Goal: Task Accomplishment & Management: Manage account settings

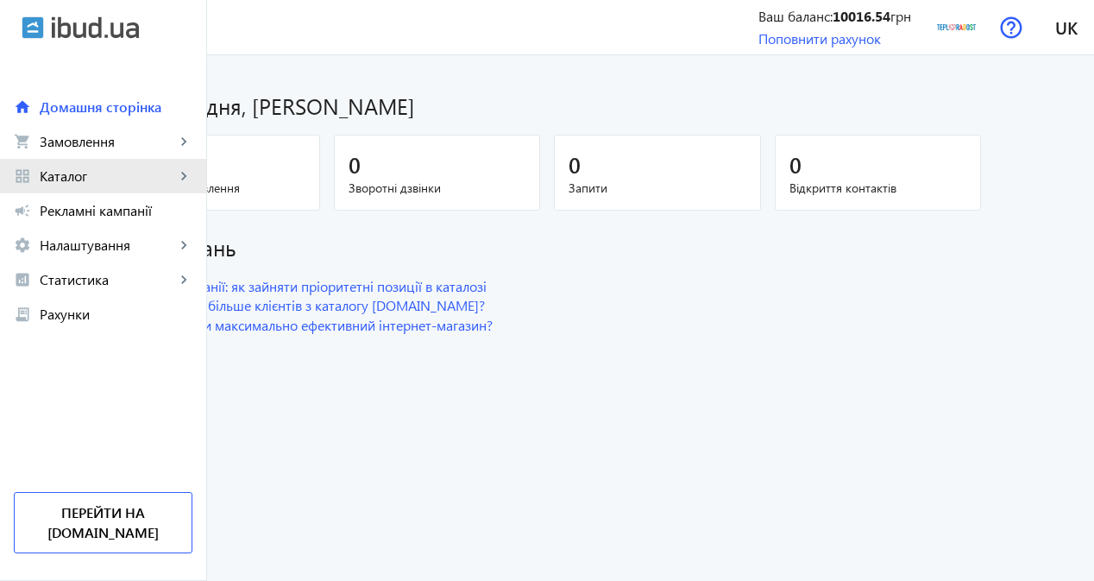
click at [124, 182] on span "Каталог" at bounding box center [107, 175] width 135 height 17
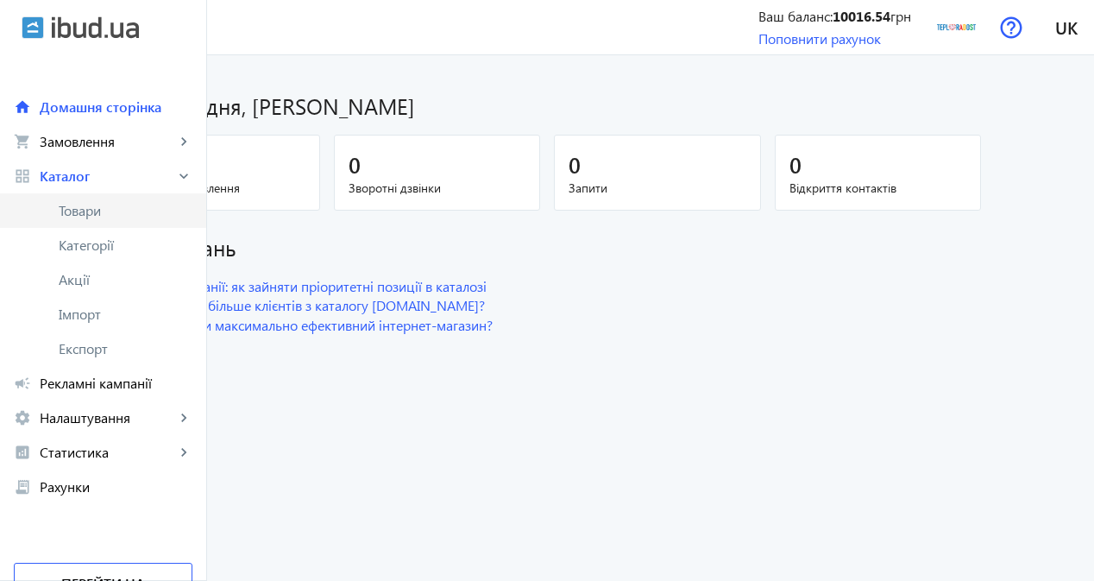
click at [127, 206] on span "Товари" at bounding box center [126, 210] width 134 height 17
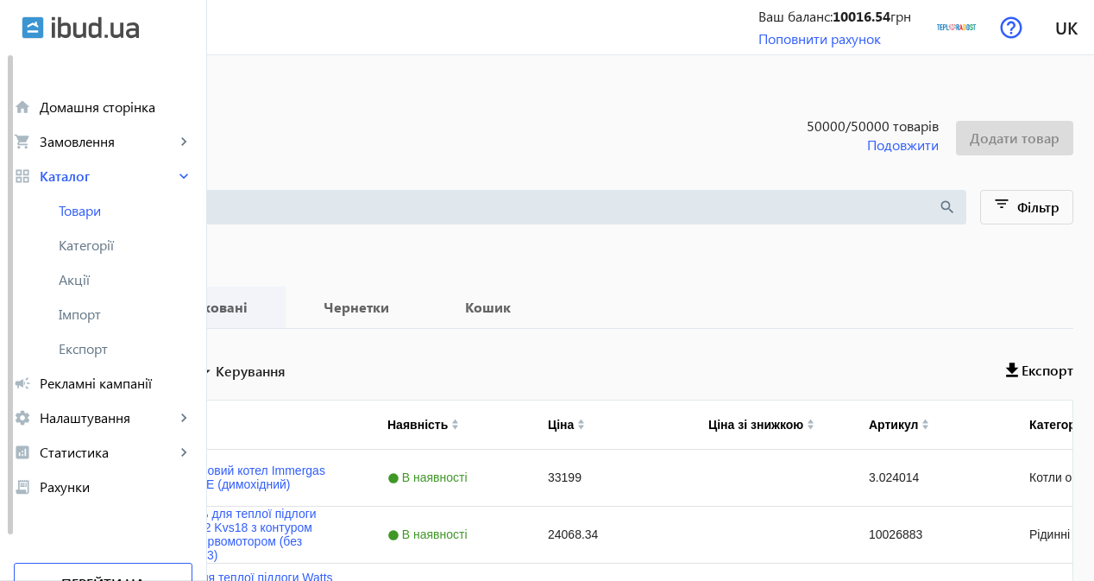
click at [265, 310] on b "Опубліковані" at bounding box center [201, 307] width 128 height 14
click at [406, 311] on b "Чернетки" at bounding box center [356, 307] width 100 height 14
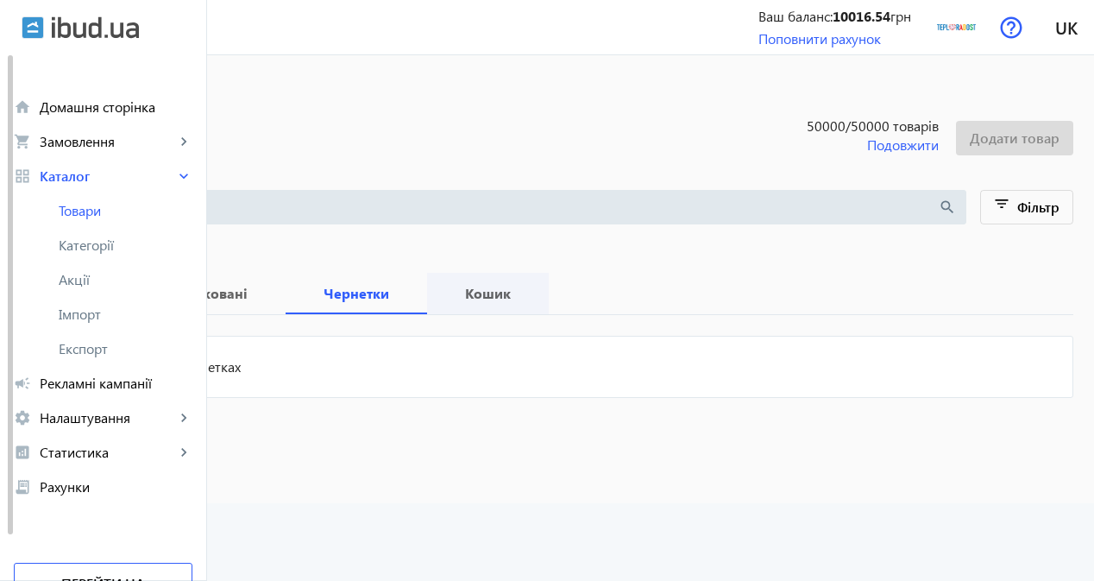
click at [528, 309] on span "Кошик" at bounding box center [488, 293] width 80 height 41
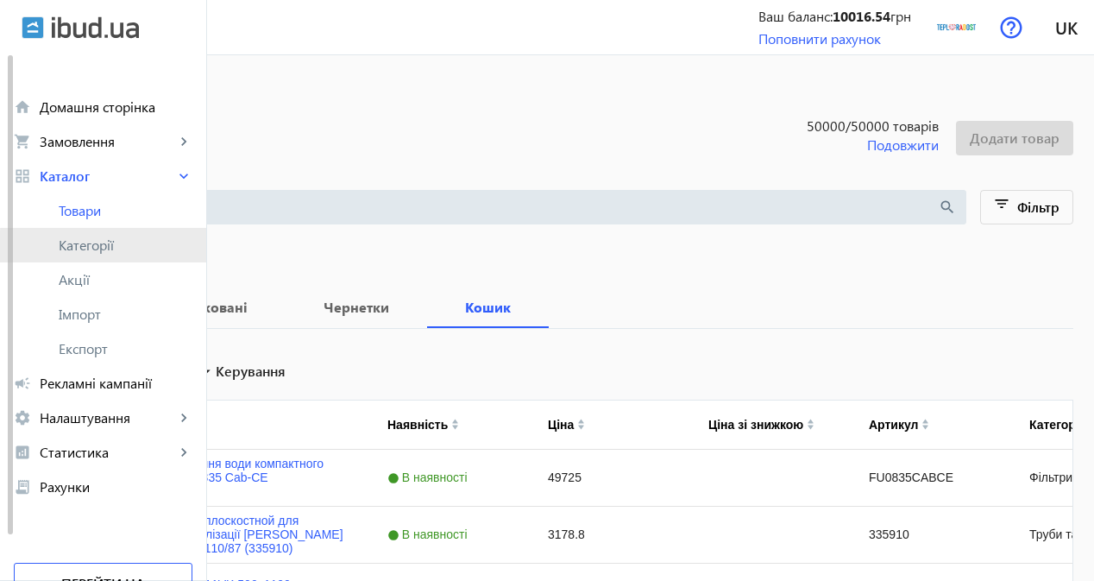
click at [129, 250] on span "Категорії" at bounding box center [126, 244] width 134 height 17
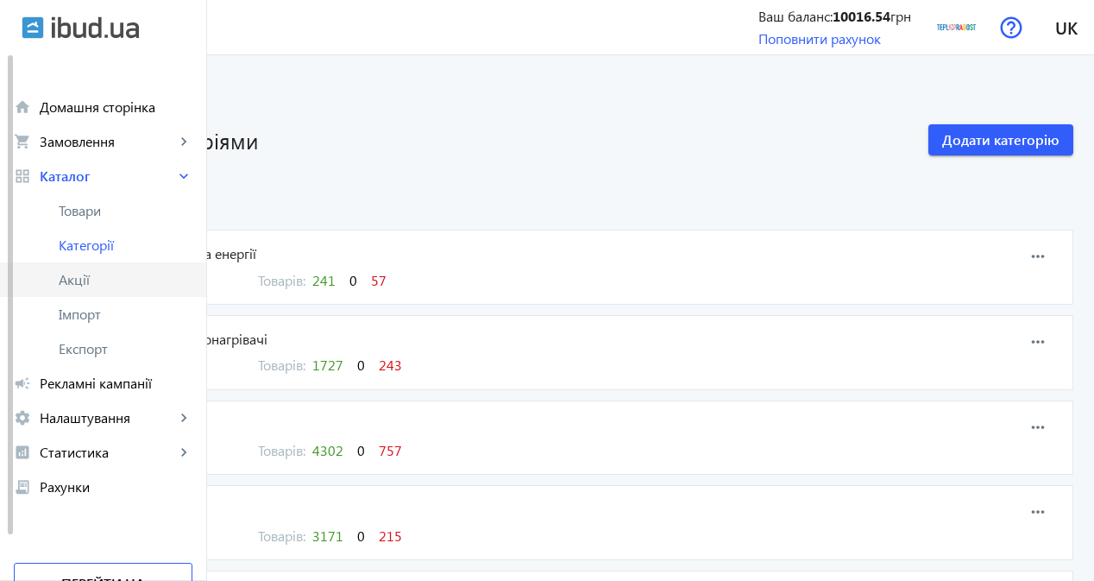
click at [66, 291] on link "Акції" at bounding box center [103, 279] width 206 height 35
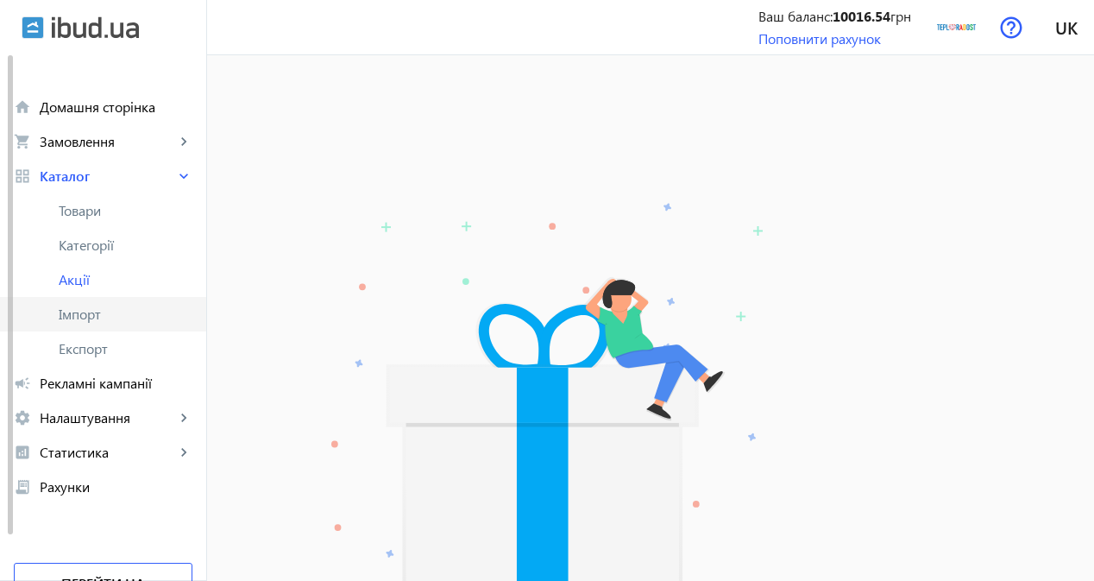
click at [104, 314] on span "Імпорт" at bounding box center [126, 313] width 134 height 17
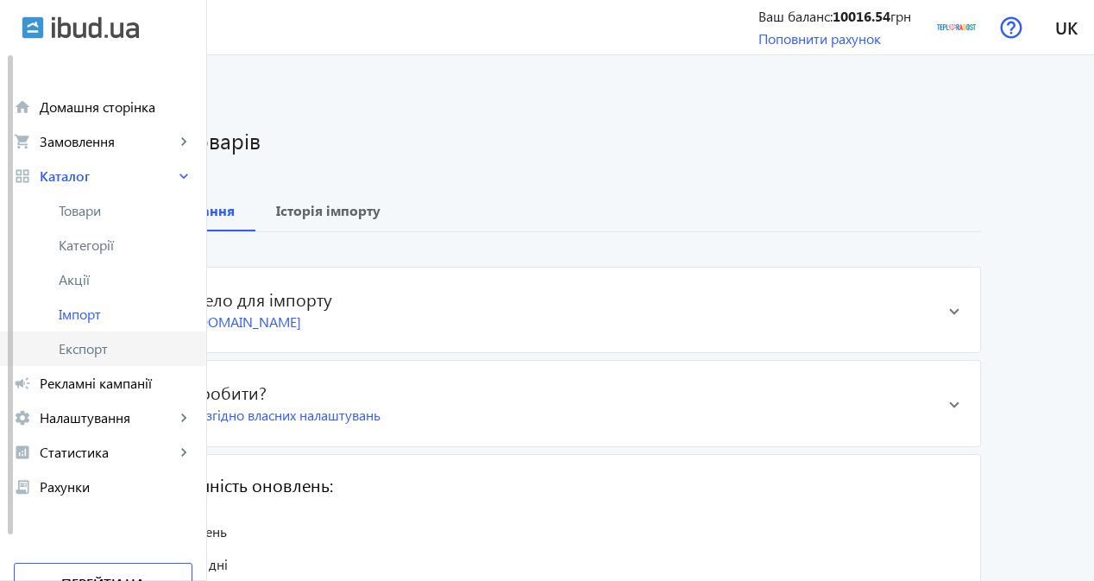
click at [110, 343] on span "Експорт" at bounding box center [126, 348] width 134 height 17
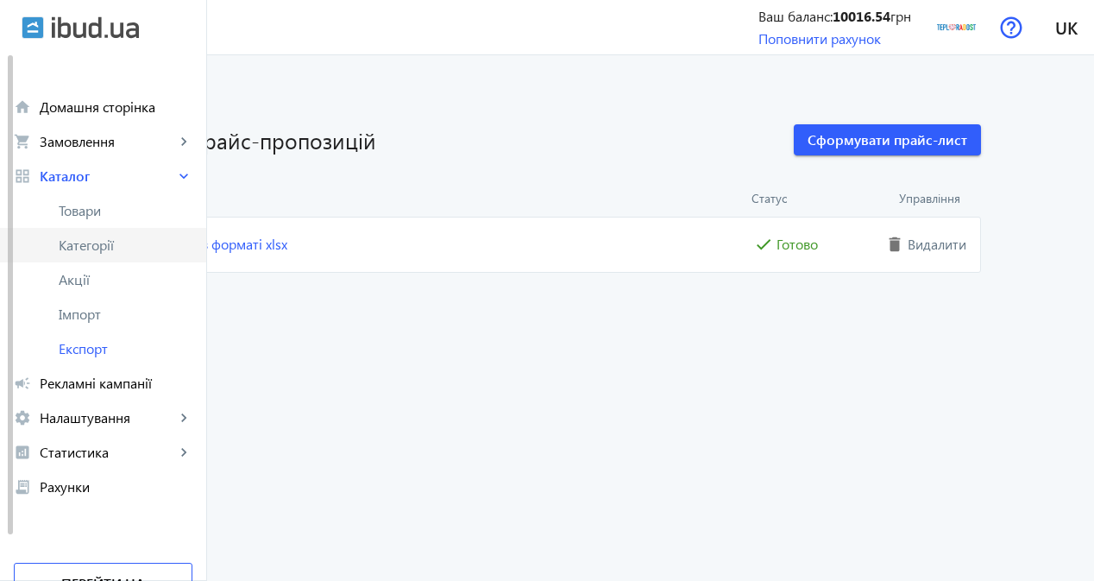
click at [113, 251] on span "Категорії" at bounding box center [126, 244] width 134 height 17
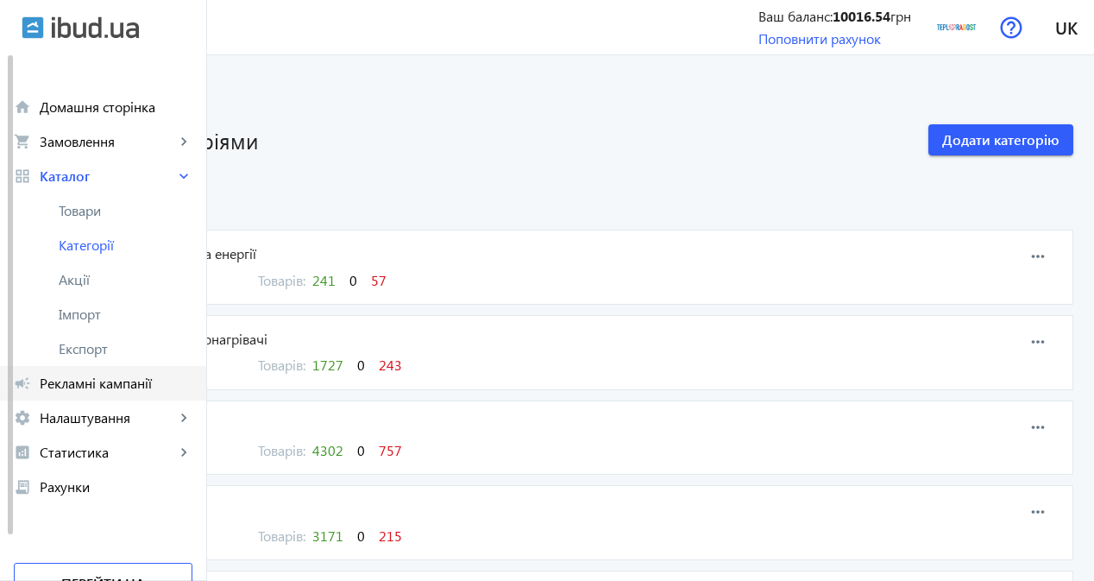
click at [116, 381] on span "Рекламні кампанії" at bounding box center [116, 382] width 153 height 17
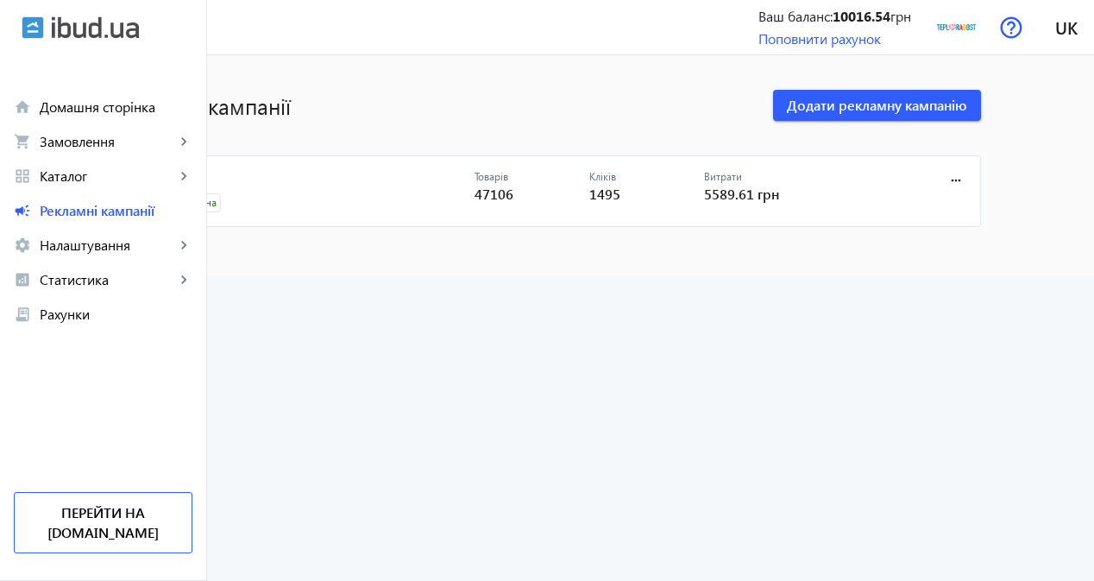
click at [277, 173] on link "CPC" at bounding box center [314, 182] width 321 height 24
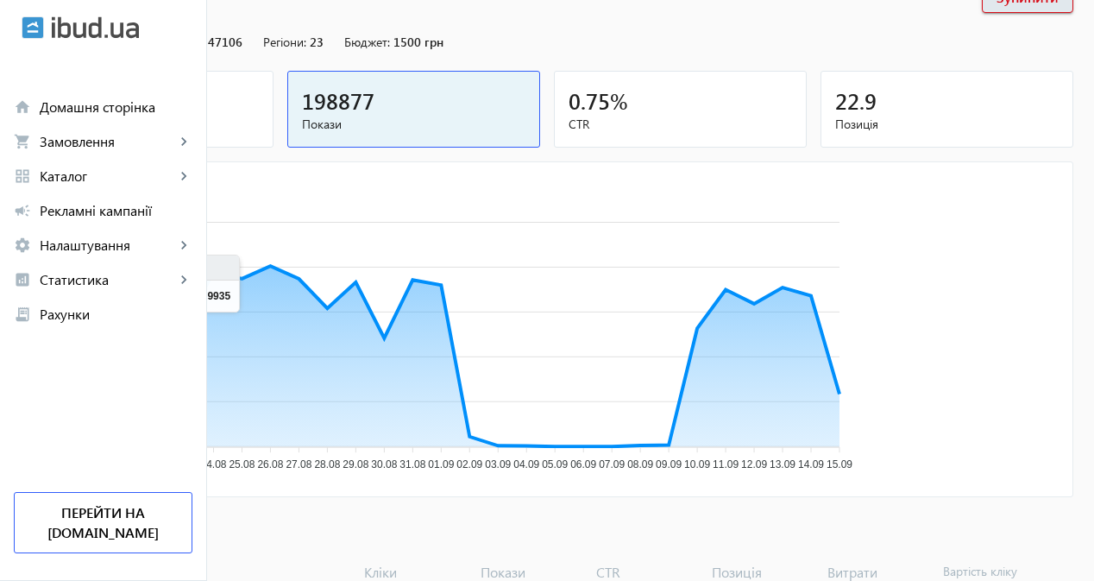
scroll to position [86, 0]
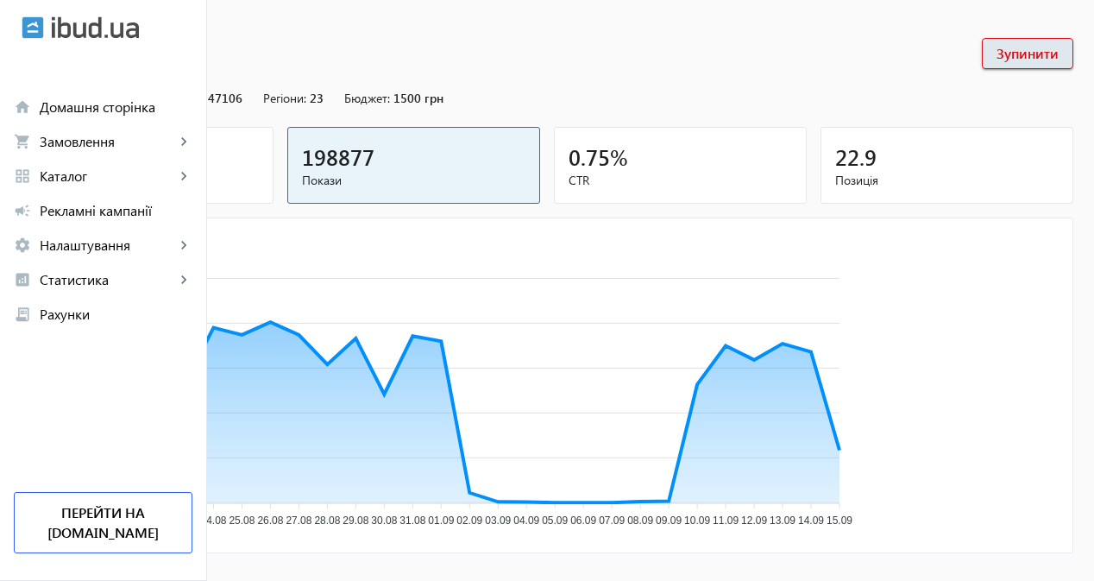
click at [259, 178] on span "Кліки" at bounding box center [146, 180] width 223 height 17
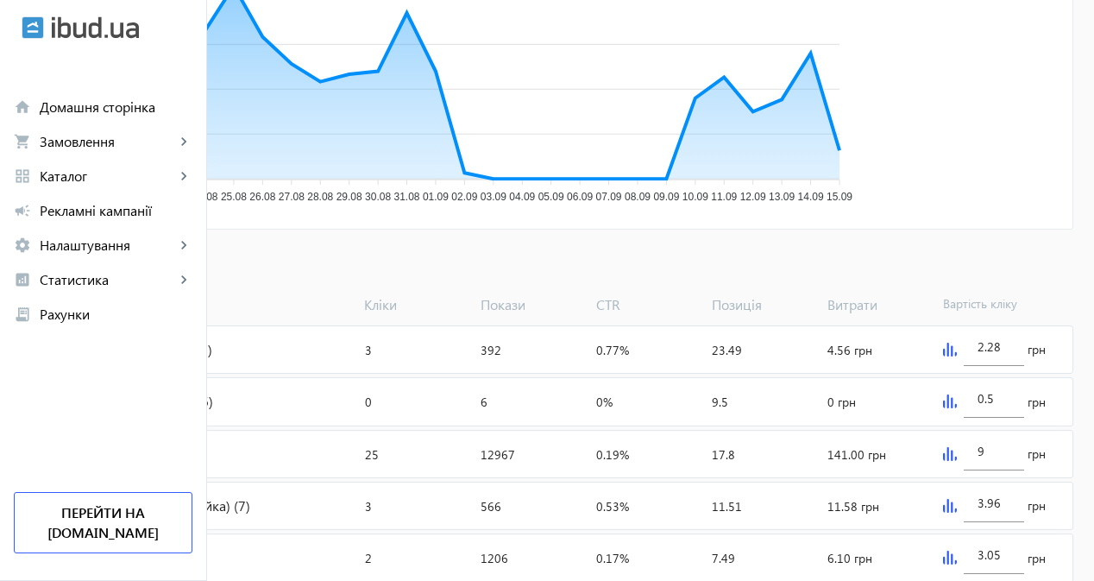
scroll to position [345, 0]
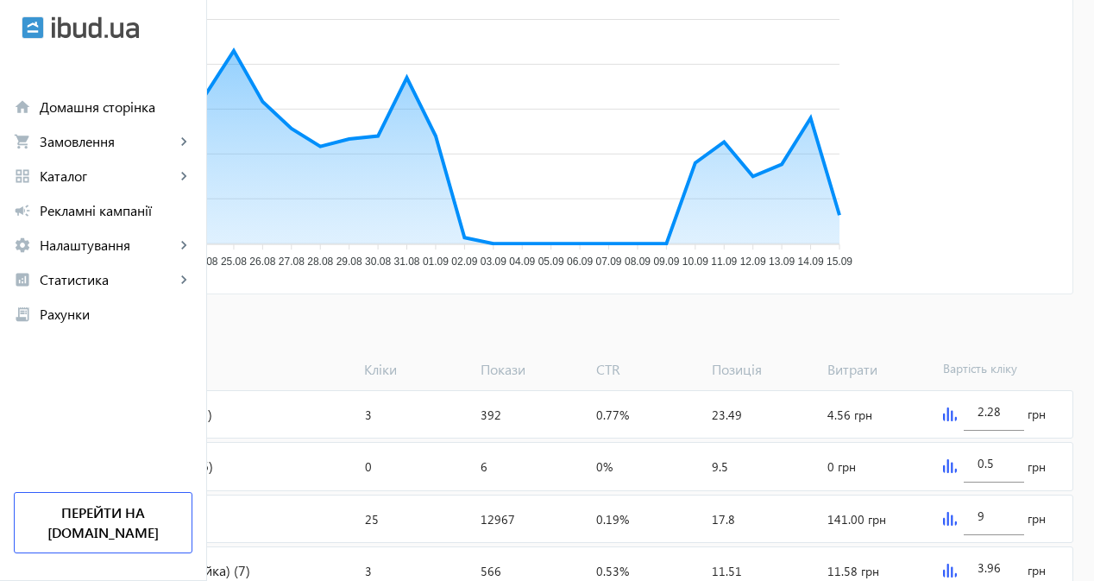
click at [133, 324] on span "Додати товари" at bounding box center [84, 330] width 98 height 19
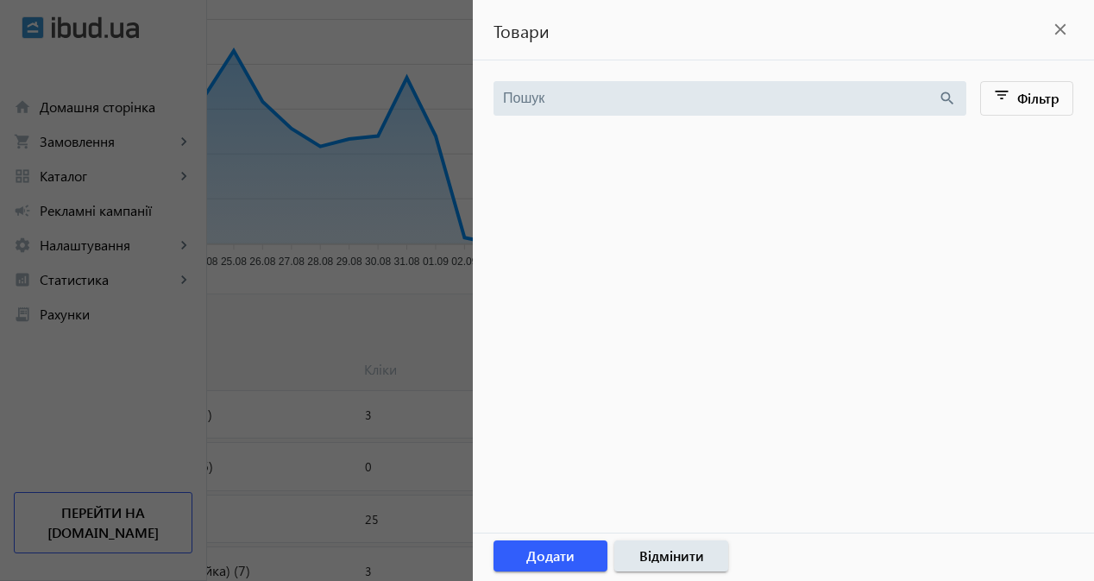
click at [406, 308] on div at bounding box center [547, 290] width 1094 height 581
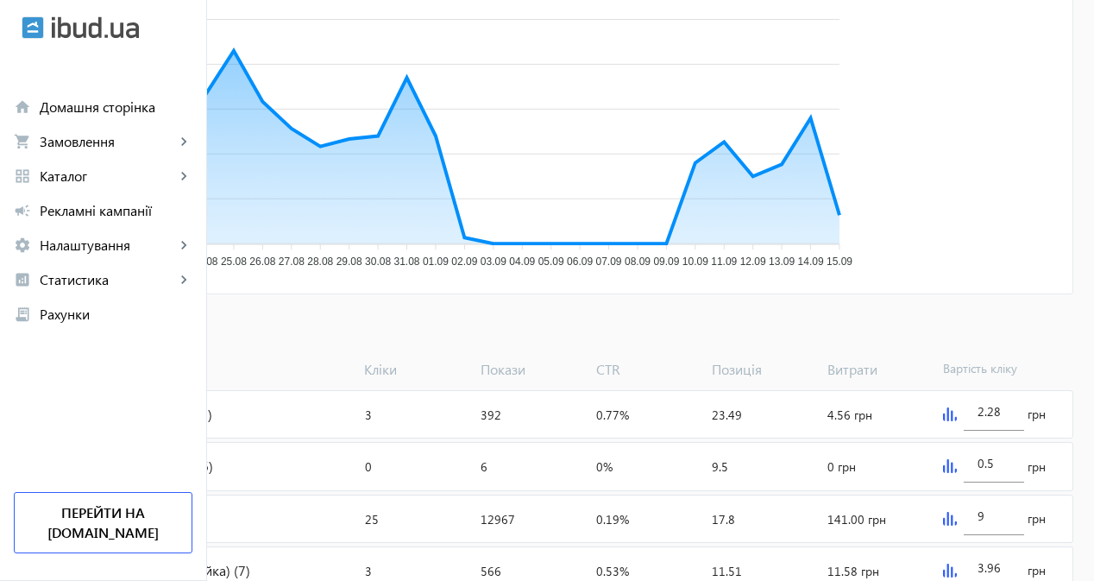
click at [312, 325] on mat-sidenav-container "arrow_back Рекламні кампанії CPC Зупинити Період: з [DATE] 19:31 Товари: 47106 …" at bounding box center [547, 372] width 1094 height 1324
click at [133, 333] on span "Додати товари" at bounding box center [84, 330] width 98 height 19
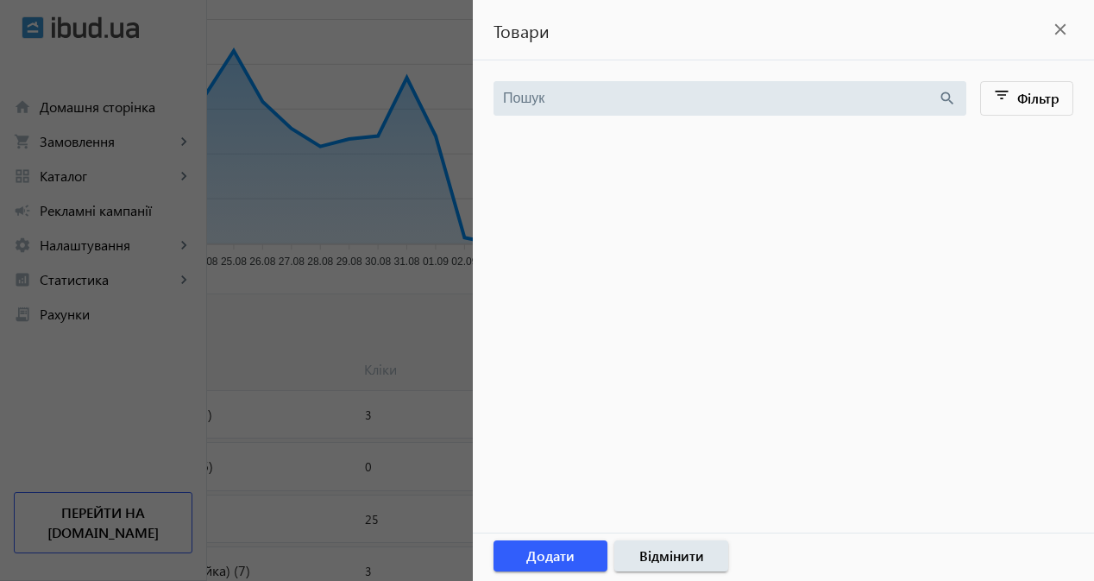
drag, startPoint x: 159, startPoint y: 321, endPoint x: 150, endPoint y: 318, distance: 9.0
click at [159, 321] on div at bounding box center [547, 290] width 1094 height 581
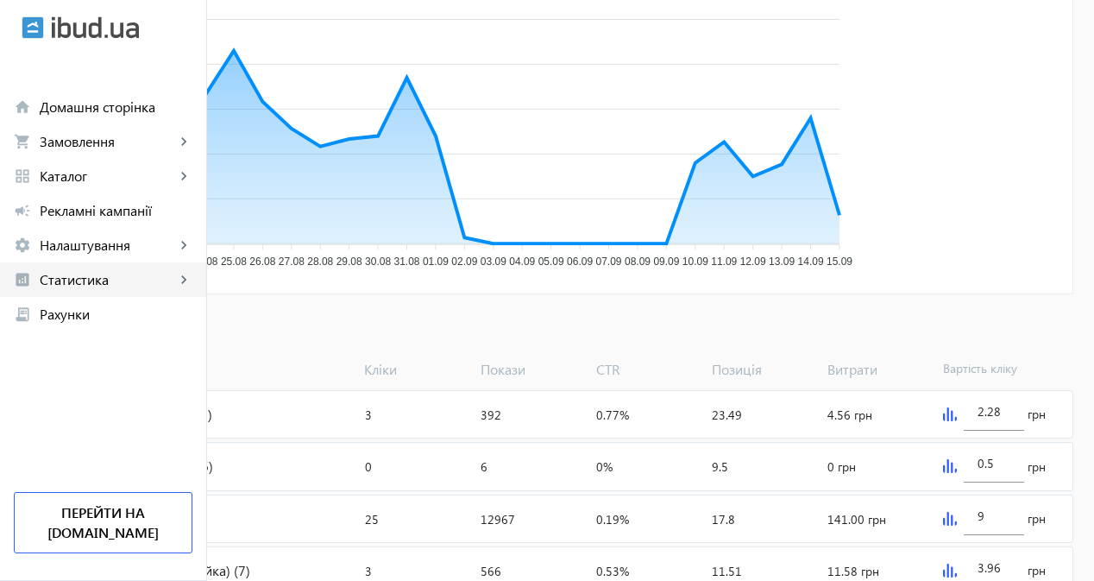
click at [132, 282] on span "Статистика" at bounding box center [107, 279] width 135 height 17
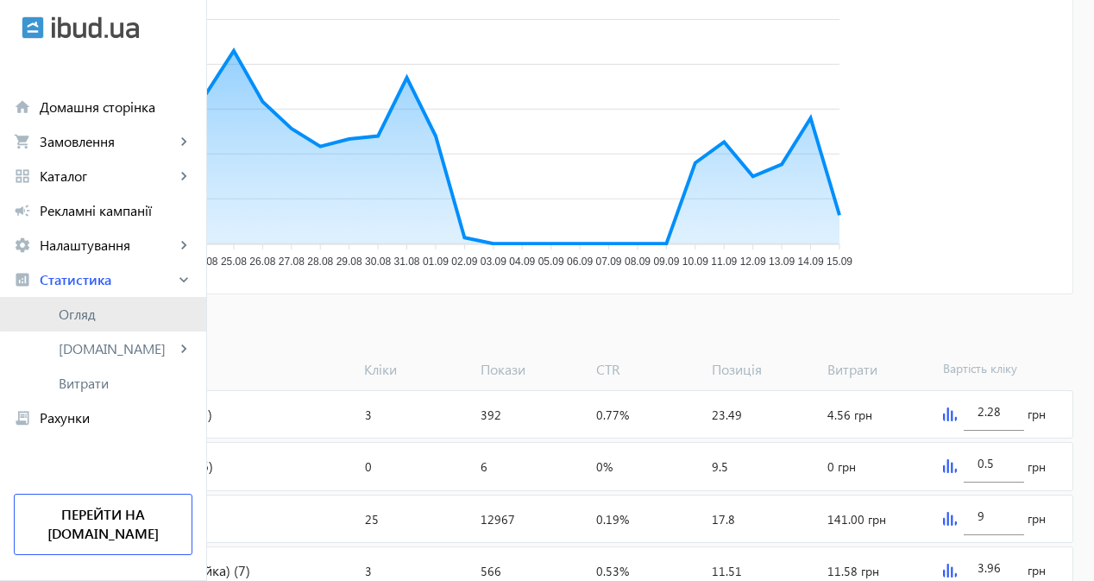
click at [124, 309] on span "Огляд" at bounding box center [126, 313] width 134 height 17
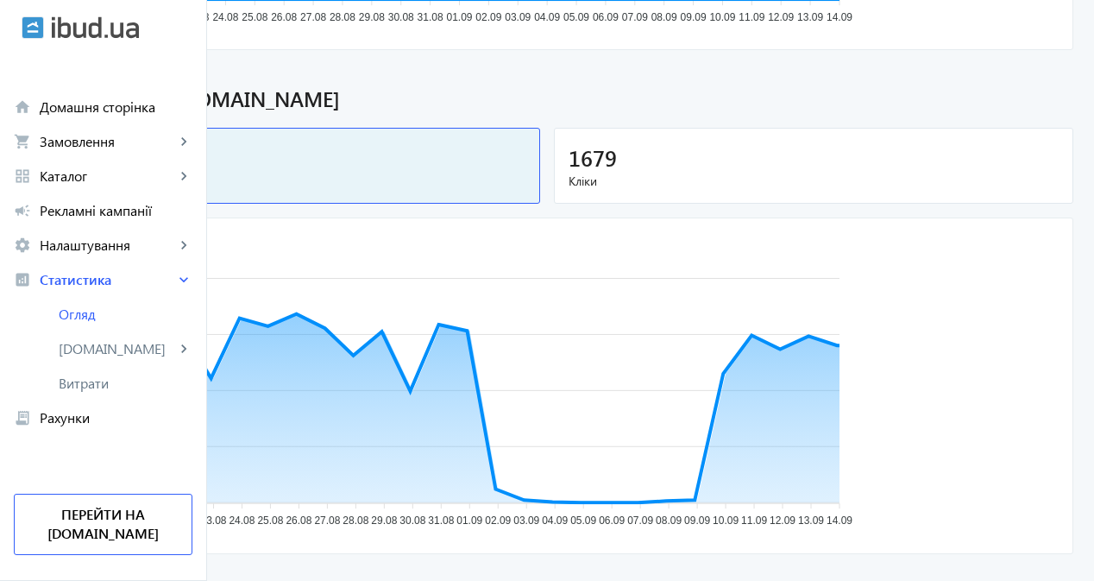
scroll to position [518, 0]
